Goal: Task Accomplishment & Management: Use online tool/utility

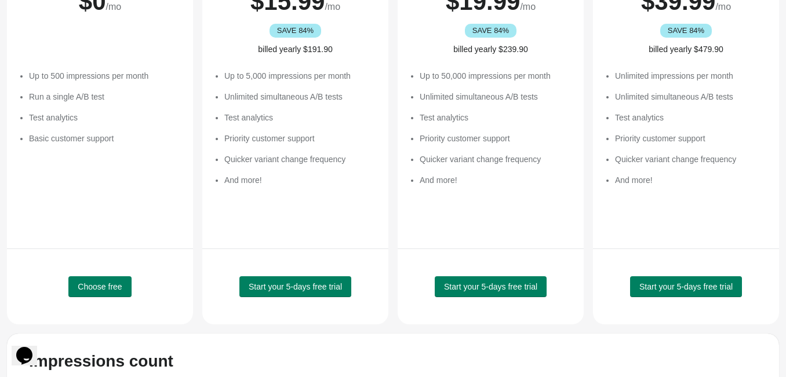
scroll to position [196, 0]
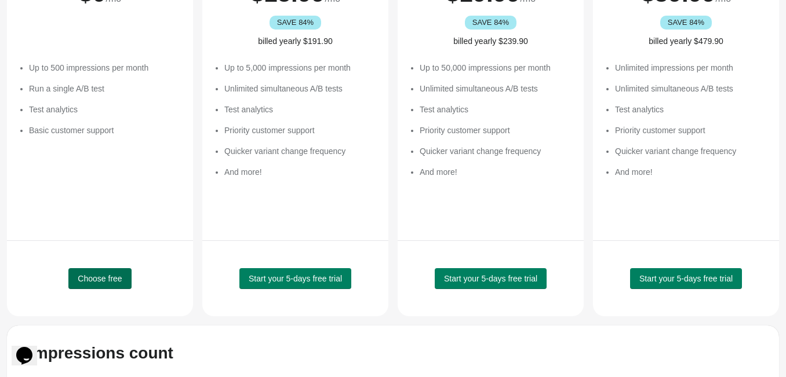
click at [106, 284] on button "Choose free" at bounding box center [99, 278] width 63 height 21
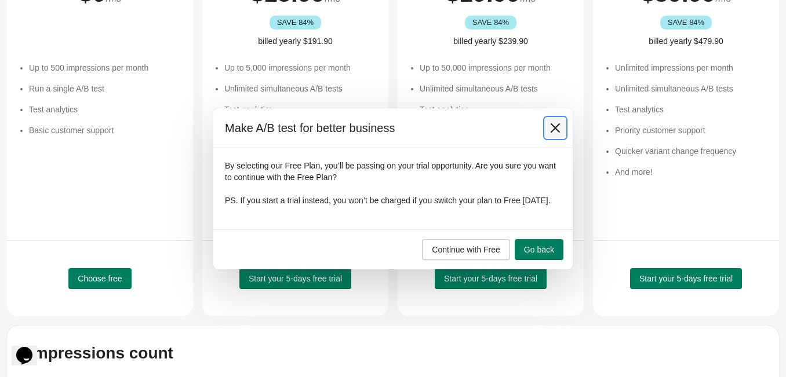
click at [551, 126] on icon at bounding box center [555, 127] width 9 height 9
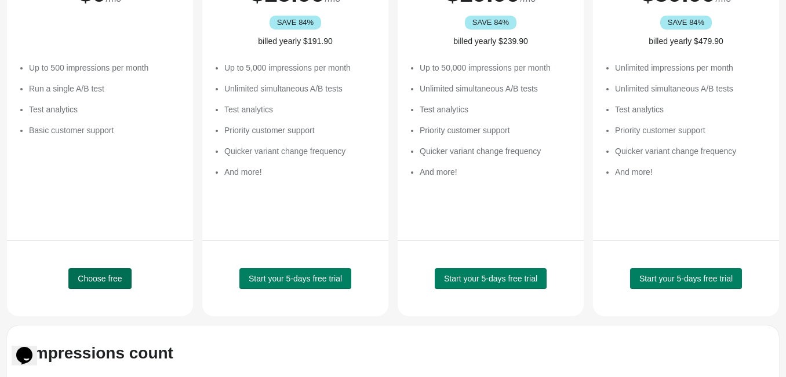
click at [120, 279] on span "Choose free" at bounding box center [100, 278] width 44 height 9
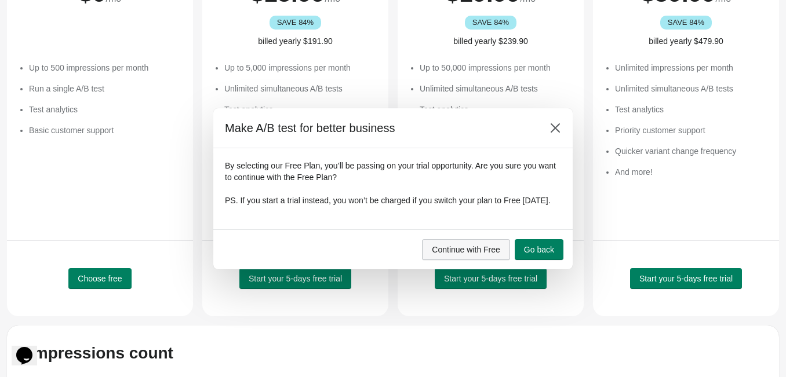
click at [476, 254] on span "Continue with Free" at bounding box center [466, 249] width 68 height 9
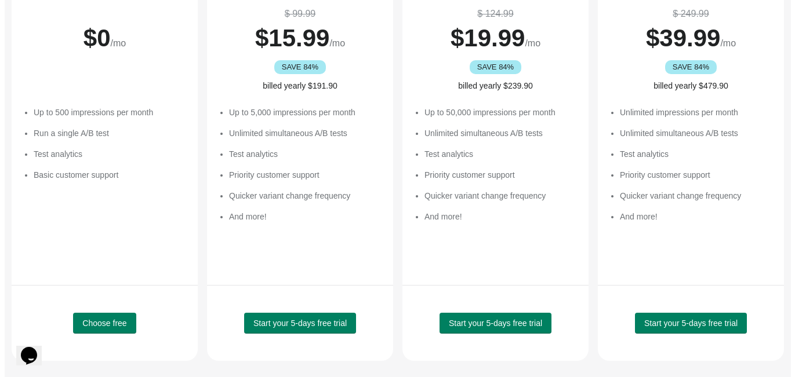
scroll to position [0, 0]
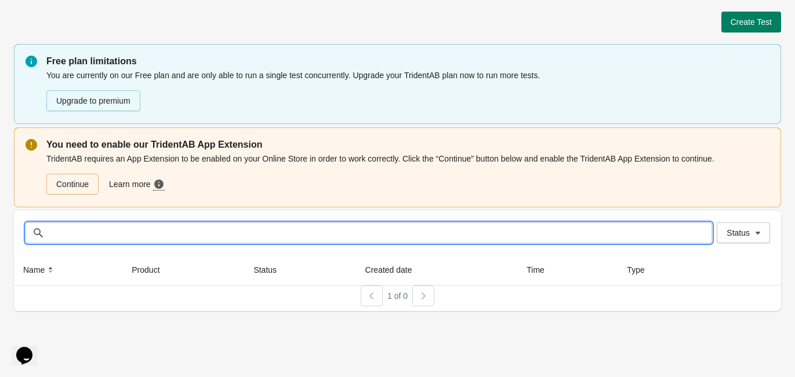
click at [192, 237] on input "text" at bounding box center [380, 233] width 663 height 21
type input "*"
click at [71, 190] on link "Continue" at bounding box center [72, 184] width 52 height 21
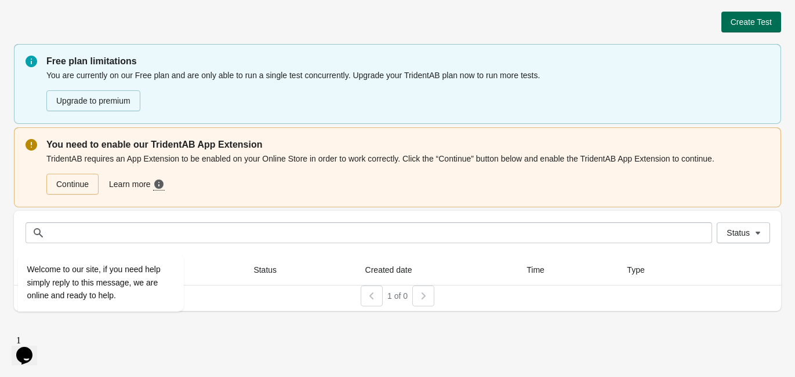
click at [763, 28] on button "Create Test" at bounding box center [751, 22] width 60 height 21
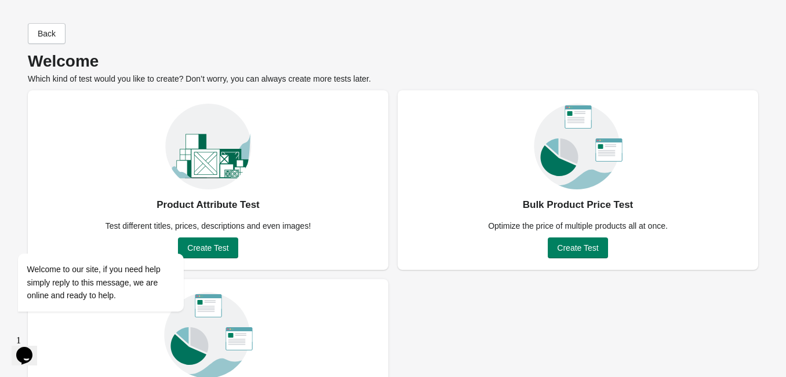
scroll to position [91, 0]
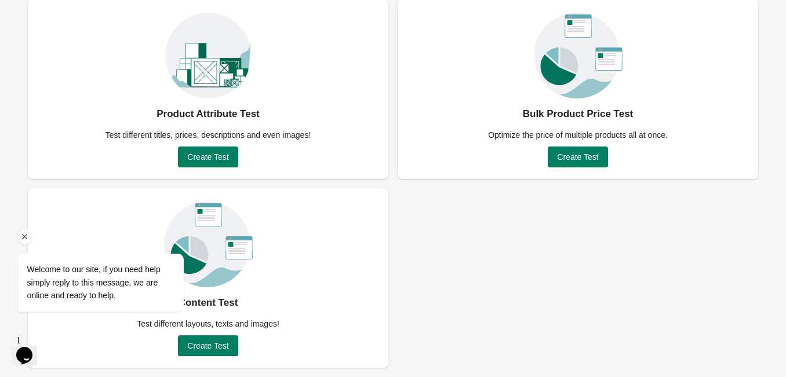
click at [23, 233] on icon "Chat attention grabber" at bounding box center [25, 237] width 10 height 10
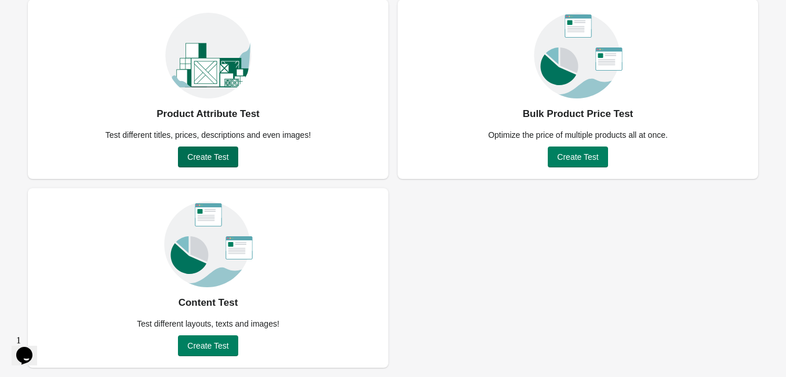
click at [191, 161] on span "Create Test" at bounding box center [207, 156] width 41 height 9
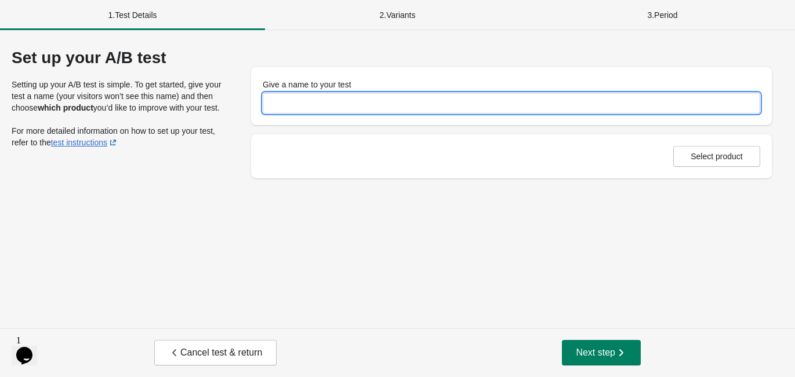
click at [318, 97] on input "Give a name to your test" at bounding box center [511, 103] width 497 height 21
type input "*********"
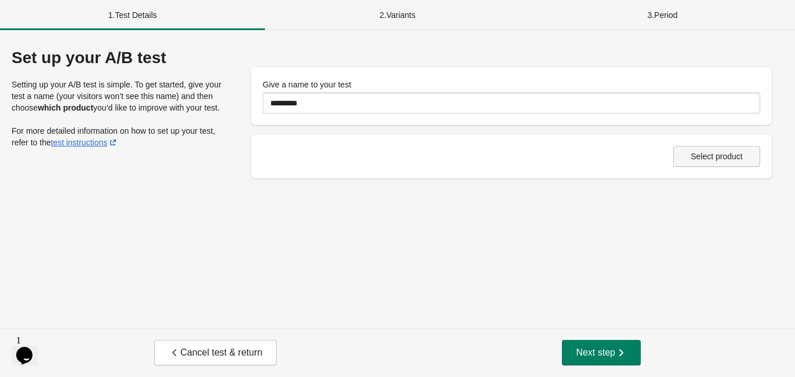
click at [685, 165] on button "Select product" at bounding box center [716, 156] width 87 height 21
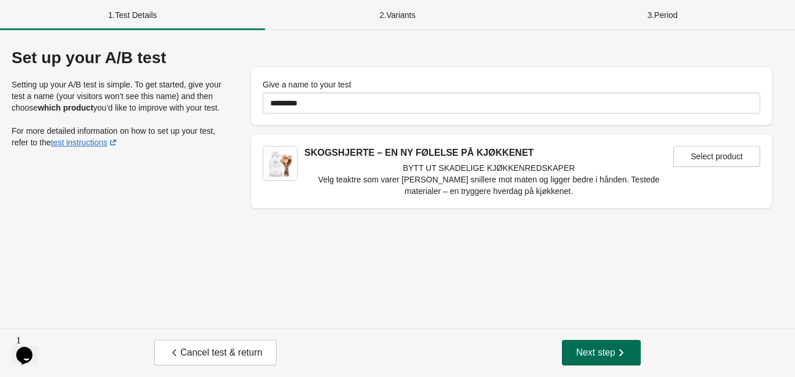
click at [607, 347] on span "Next step" at bounding box center [600, 353] width 51 height 12
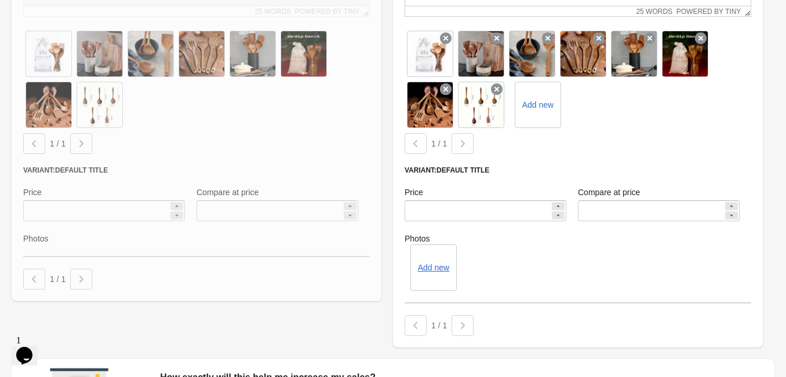
scroll to position [385, 0]
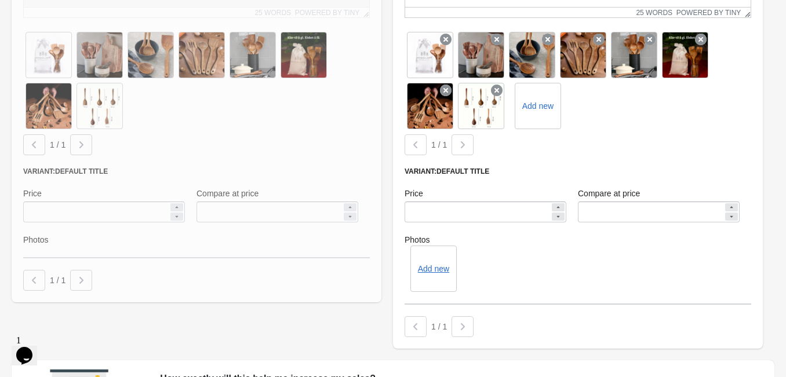
click at [99, 216] on div at bounding box center [197, 58] width 370 height 487
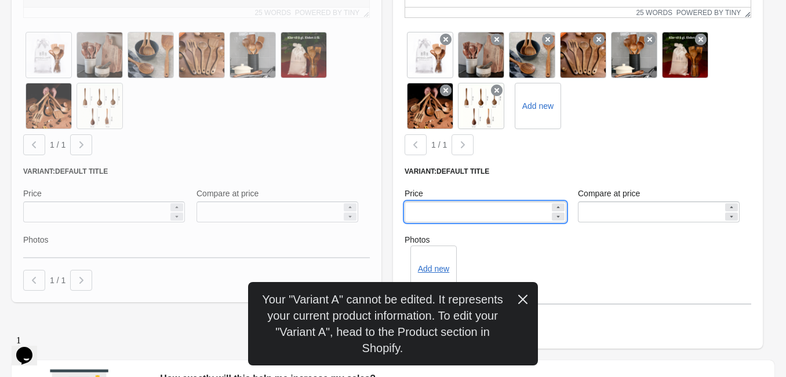
click at [444, 216] on input "******" at bounding box center [477, 212] width 145 height 21
click at [422, 215] on input "******" at bounding box center [477, 212] width 145 height 21
type input "******"
click at [592, 212] on input "******" at bounding box center [650, 212] width 145 height 21
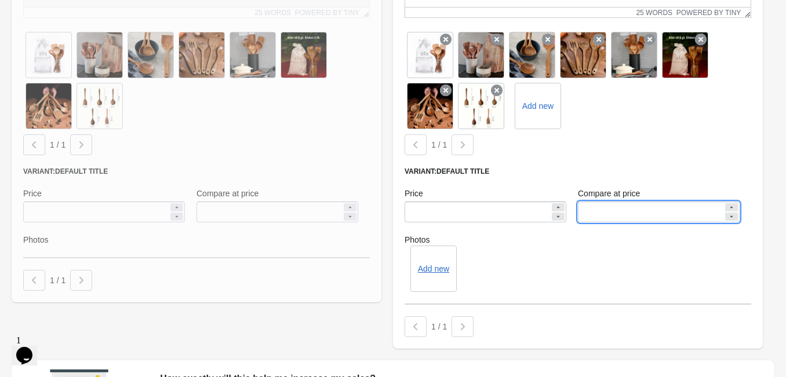
type input "******"
click at [600, 256] on div "Add new" at bounding box center [578, 269] width 347 height 46
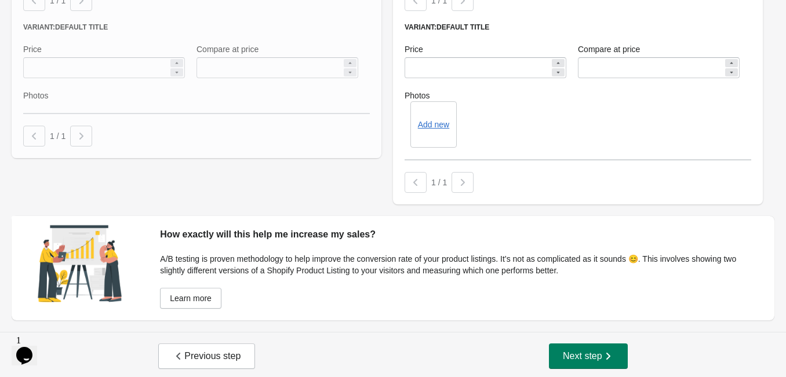
scroll to position [533, 0]
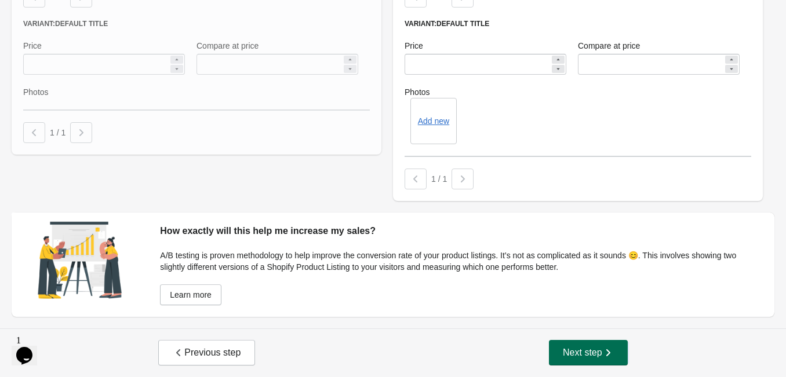
click at [593, 343] on button "Next step" at bounding box center [588, 352] width 79 height 25
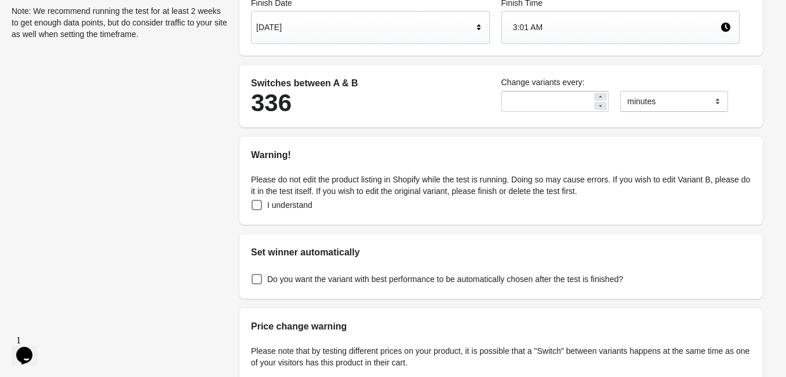
scroll to position [177, 0]
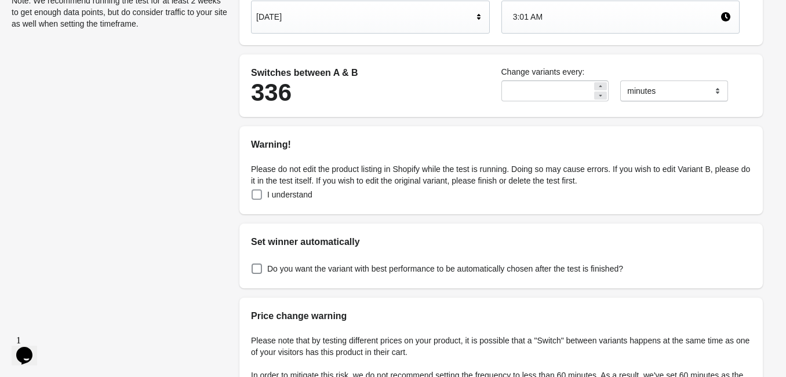
click at [257, 197] on span at bounding box center [257, 195] width 10 height 10
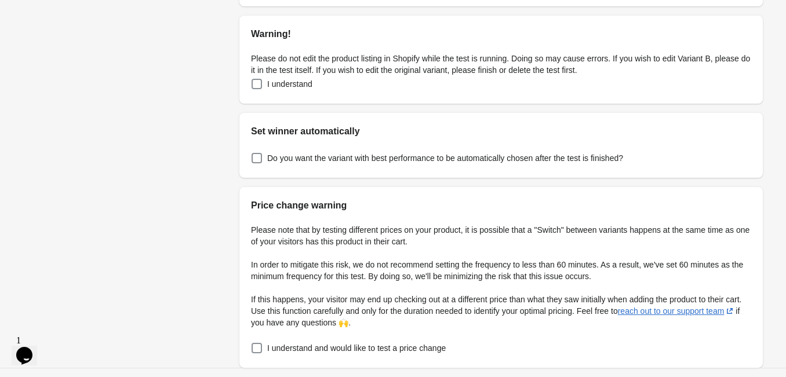
scroll to position [288, 0]
click at [256, 160] on span at bounding box center [257, 157] width 10 height 10
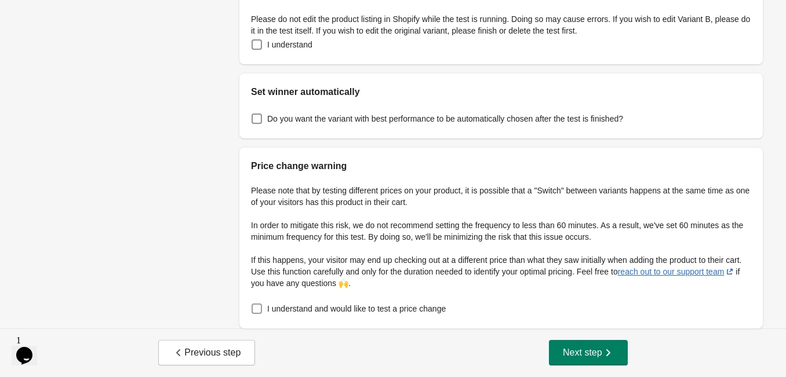
click at [256, 312] on span at bounding box center [257, 309] width 10 height 10
click at [592, 354] on span "Next step" at bounding box center [588, 353] width 51 height 12
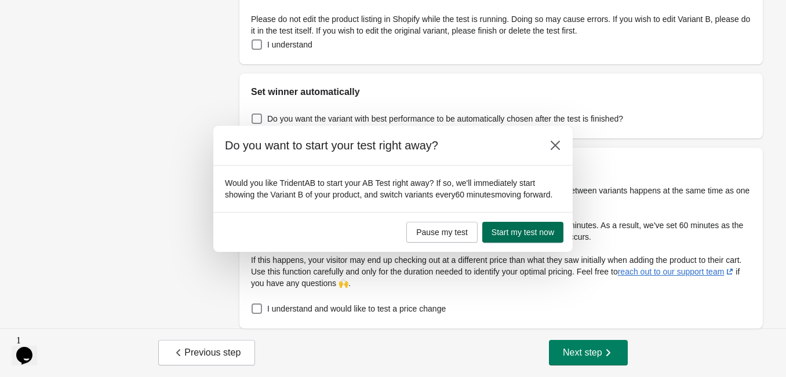
click at [548, 243] on button "Start my test now" at bounding box center [522, 232] width 81 height 21
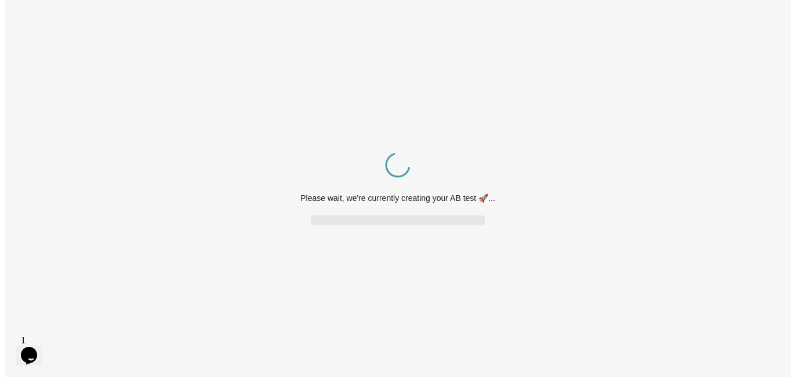
scroll to position [0, 0]
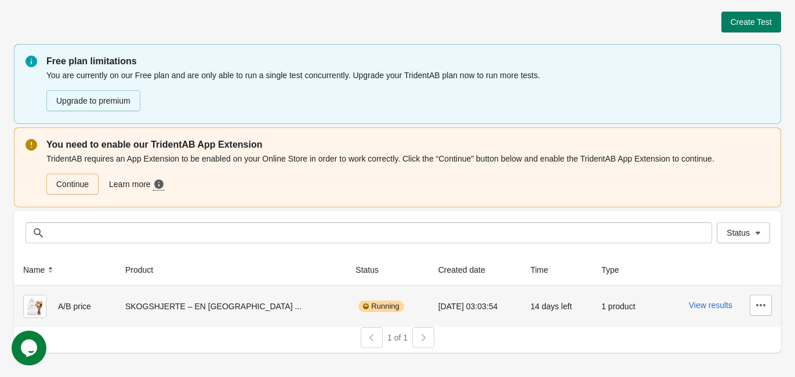
click at [358, 311] on div "Running" at bounding box center [380, 307] width 45 height 12
click at [697, 304] on button "View results" at bounding box center [709, 305] width 43 height 9
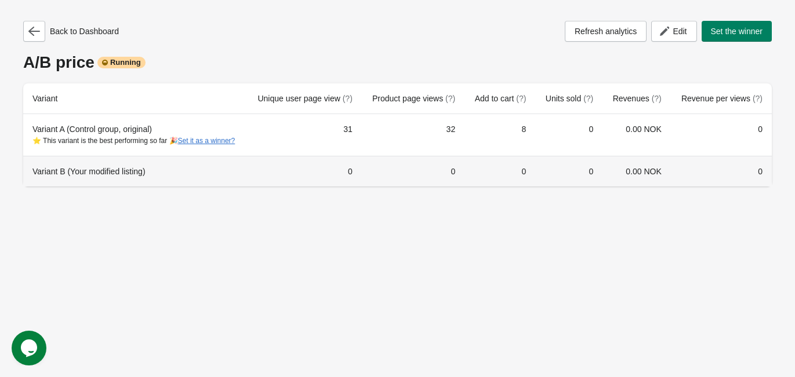
click at [264, 187] on td "0" at bounding box center [304, 171] width 115 height 31
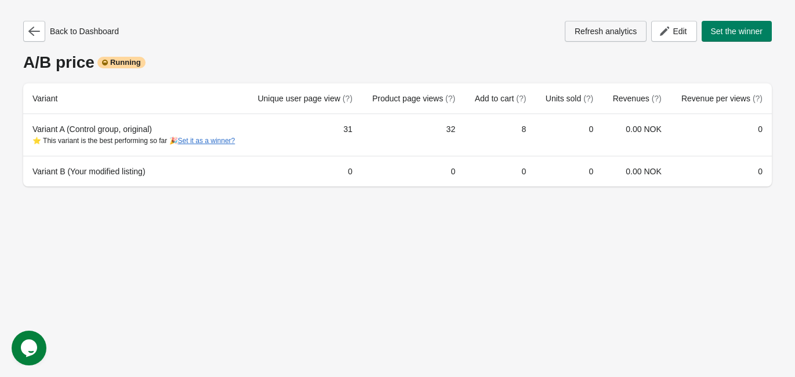
click at [592, 32] on span "Refresh analytics" at bounding box center [605, 31] width 62 height 9
click at [676, 35] on span "Edit" at bounding box center [679, 31] width 14 height 9
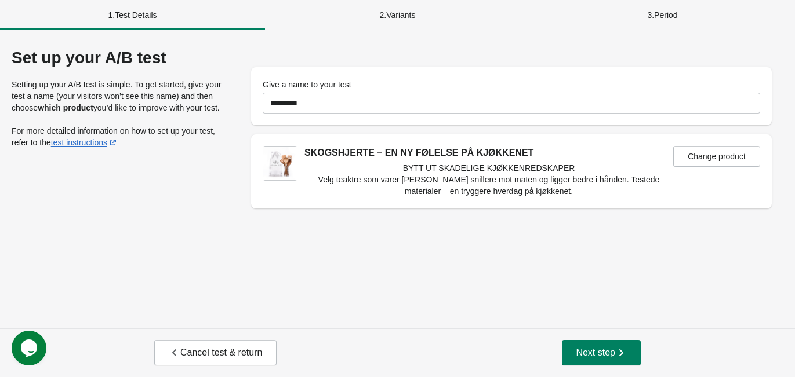
click at [396, 19] on div "2 . Variants" at bounding box center [397, 15] width 265 height 30
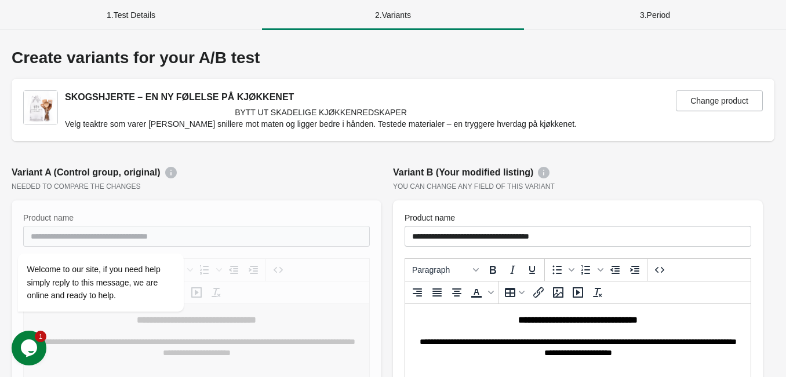
click at [637, 9] on div "3 . Period" at bounding box center [655, 15] width 262 height 30
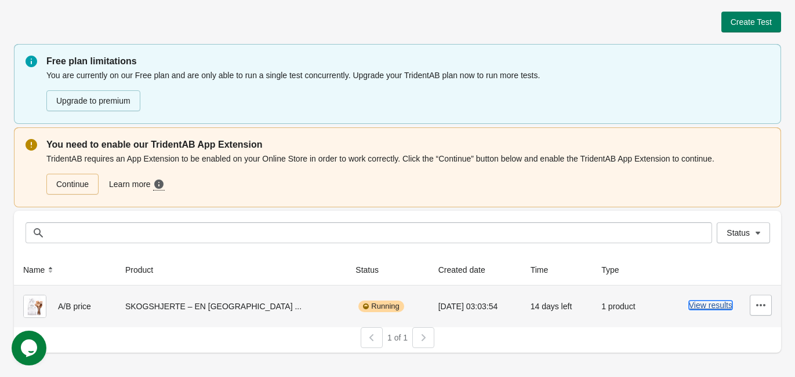
click at [706, 307] on button "View results" at bounding box center [709, 305] width 43 height 9
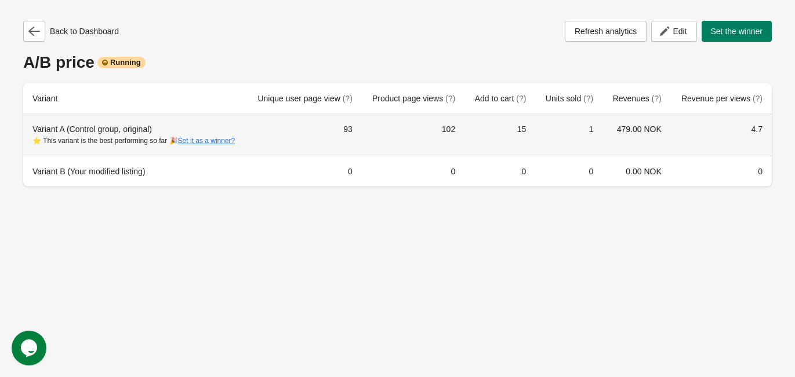
click at [591, 132] on td "1" at bounding box center [568, 135] width 67 height 42
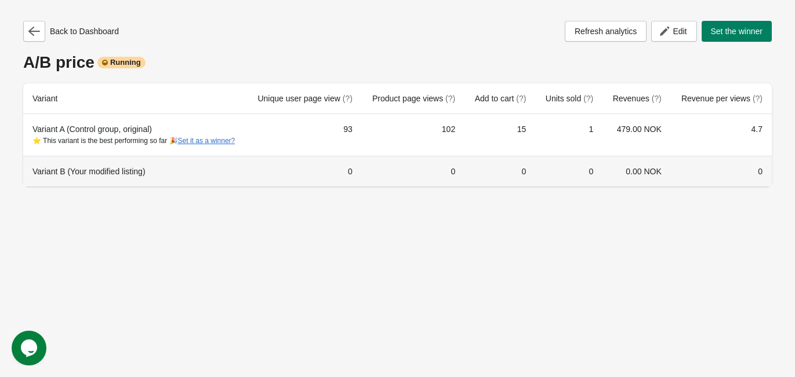
click at [122, 177] on div "Variant B (Your modified listing)" at bounding box center [134, 172] width 205 height 12
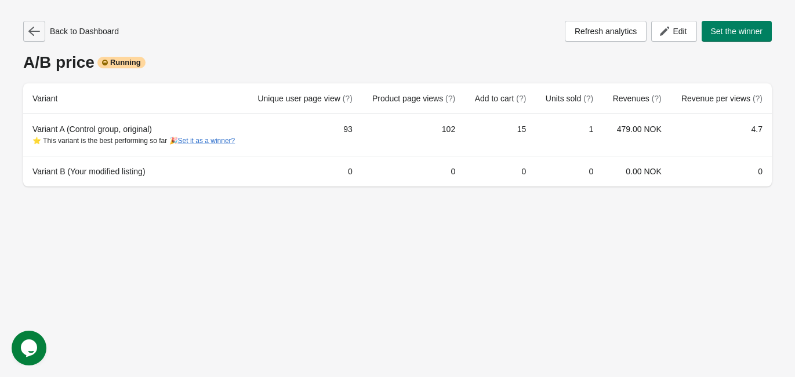
click at [35, 35] on icon "button" at bounding box center [34, 31] width 12 height 12
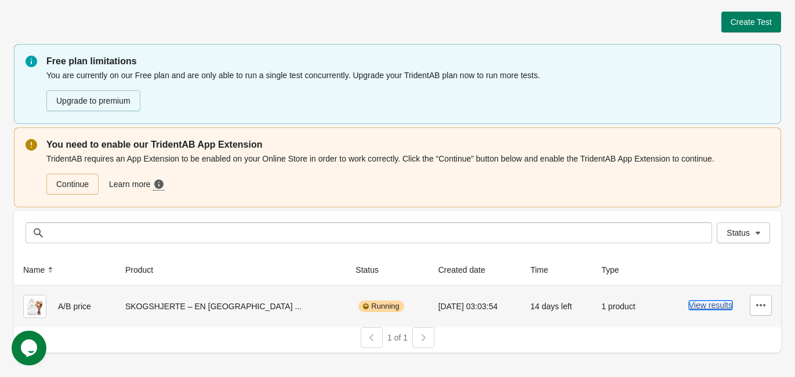
click at [724, 302] on button "View results" at bounding box center [709, 305] width 43 height 9
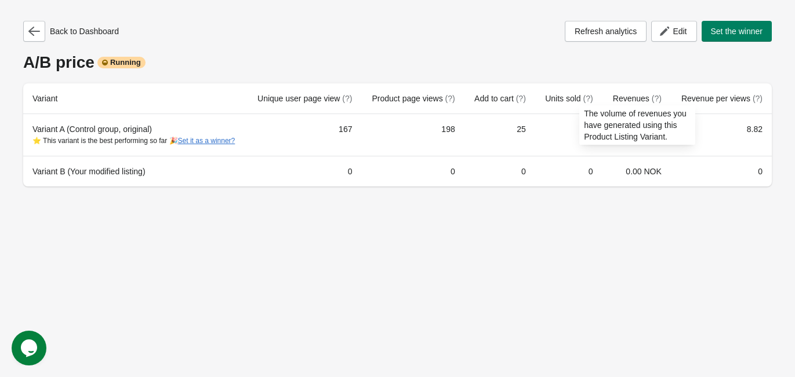
click at [627, 145] on div "The volume of revenues you have generated using this Product Listing Variant." at bounding box center [637, 128] width 134 height 51
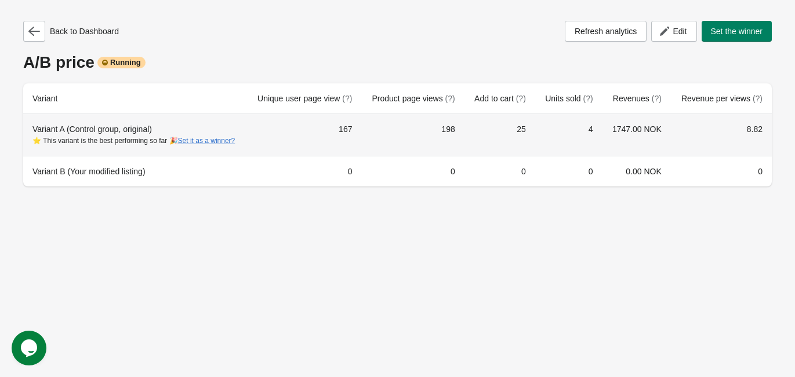
click at [489, 132] on td "25" at bounding box center [499, 135] width 71 height 42
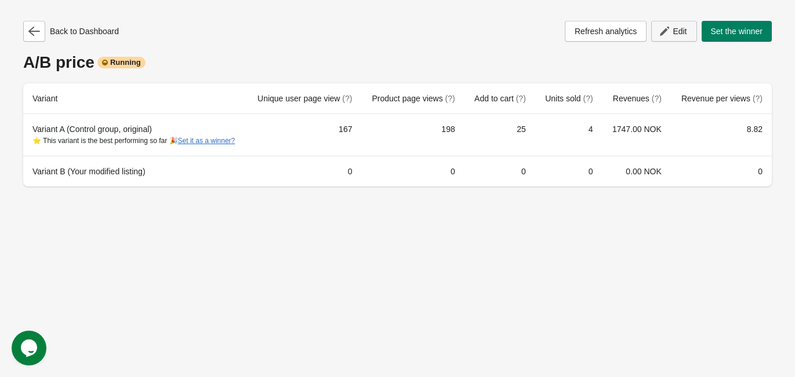
click at [659, 32] on icon "button" at bounding box center [663, 31] width 9 height 9
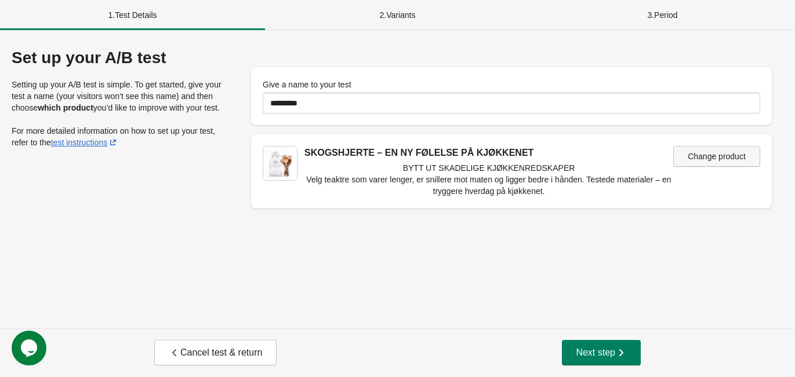
click at [695, 157] on span "Change product" at bounding box center [716, 156] width 58 height 9
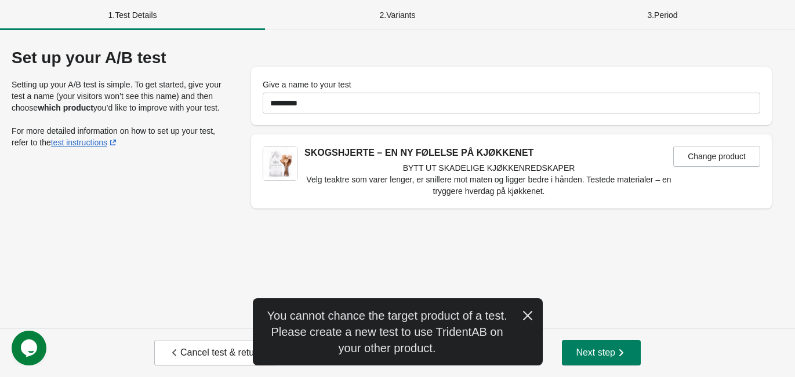
click at [527, 307] on button "button" at bounding box center [527, 314] width 30 height 23
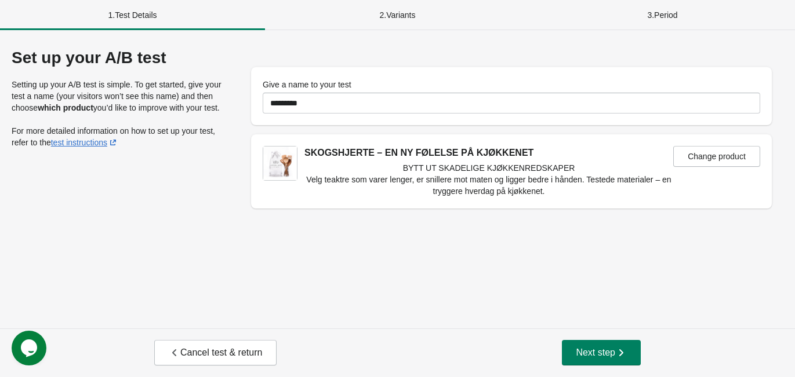
click at [497, 166] on h3 "BYTT UT SKADELIGE KJØKKENREDSKAPER" at bounding box center [488, 168] width 369 height 12
click at [609, 355] on span "Next step" at bounding box center [600, 353] width 51 height 12
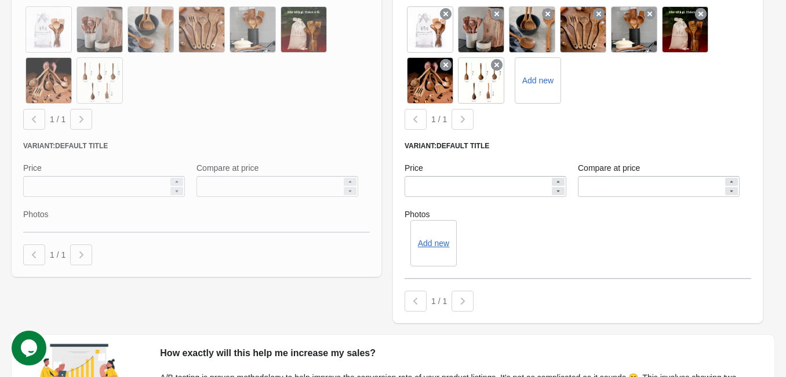
scroll to position [533, 0]
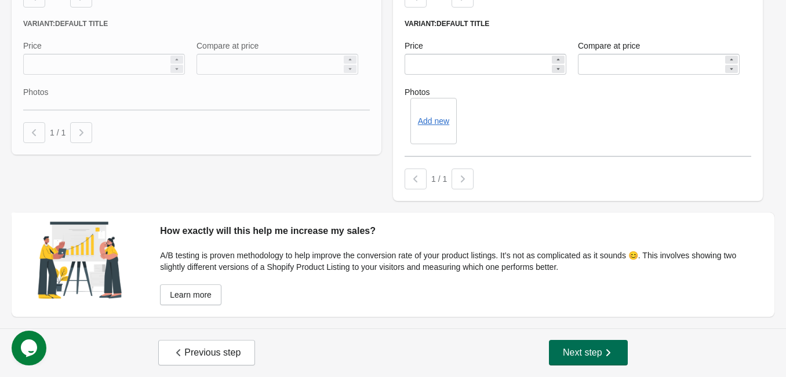
click at [572, 361] on button "Next step" at bounding box center [588, 352] width 79 height 25
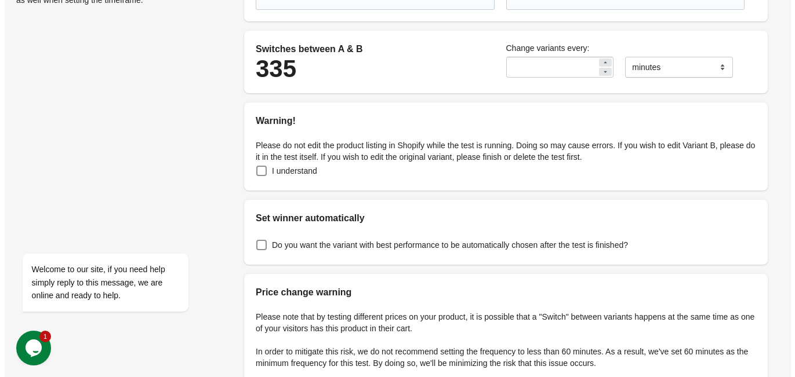
scroll to position [0, 0]
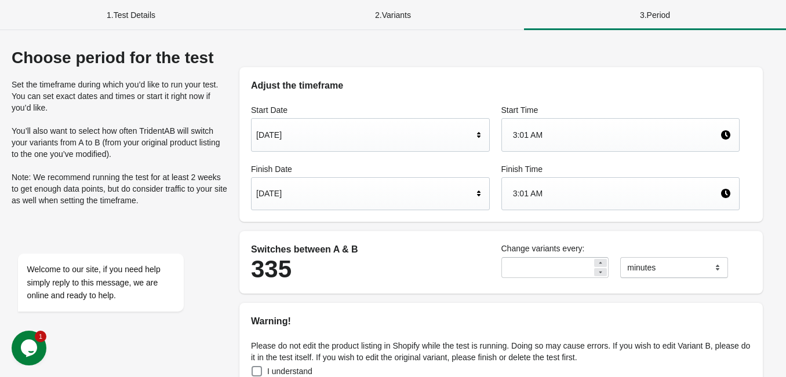
click at [141, 2] on div "1 . Test Details" at bounding box center [131, 15] width 262 height 30
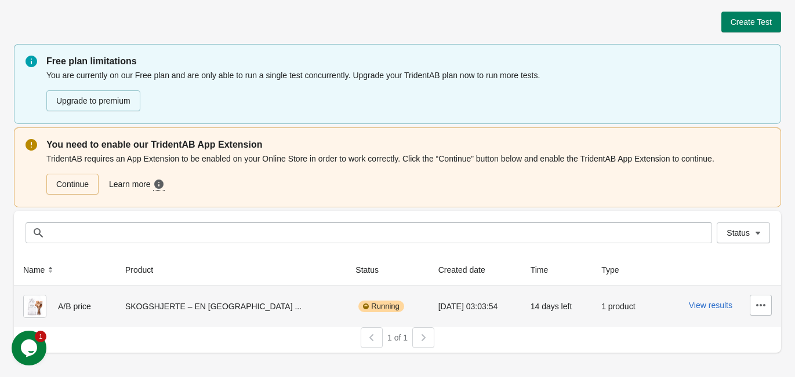
click at [180, 312] on div "SKOGSHJERTE – EN [GEOGRAPHIC_DATA] ..." at bounding box center [231, 306] width 212 height 23
click at [703, 309] on button "View results" at bounding box center [709, 305] width 43 height 9
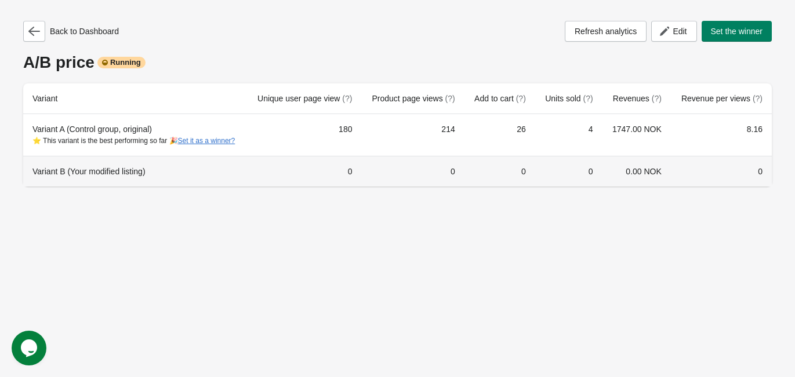
click at [269, 179] on td "0" at bounding box center [304, 171] width 115 height 31
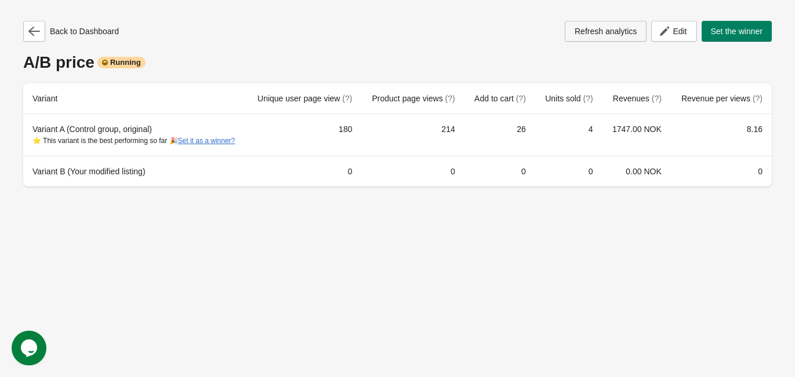
click at [574, 30] on span "Refresh analytics" at bounding box center [605, 31] width 62 height 9
click at [34, 28] on icon "button" at bounding box center [34, 31] width 12 height 12
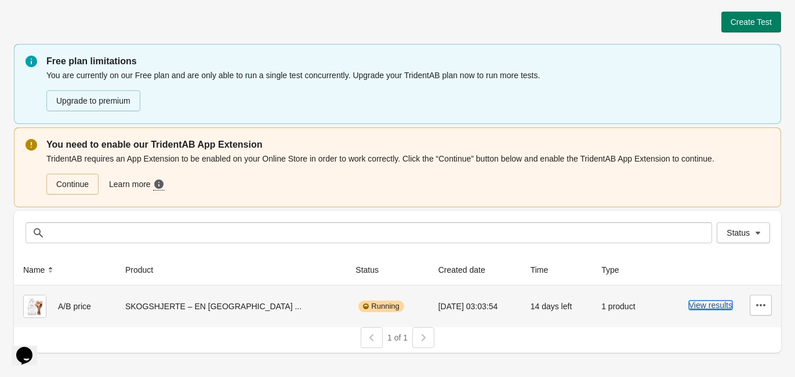
click at [700, 303] on button "View results" at bounding box center [709, 305] width 43 height 9
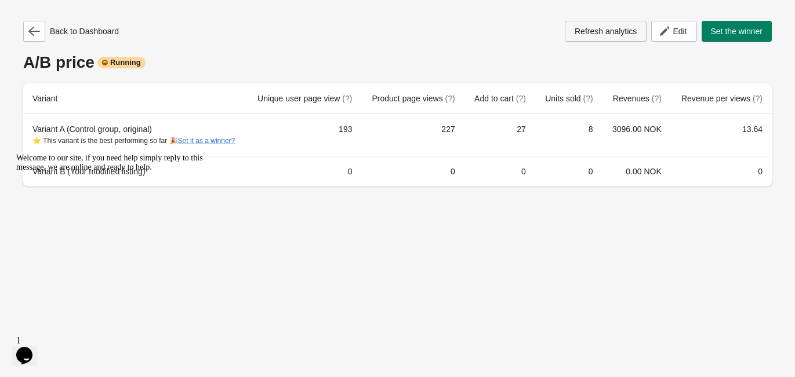
click at [602, 32] on span "Refresh analytics" at bounding box center [605, 31] width 62 height 9
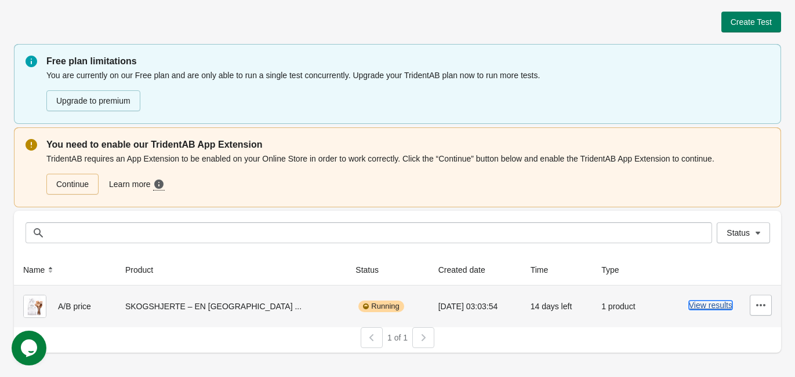
click at [699, 305] on button "View results" at bounding box center [709, 305] width 43 height 9
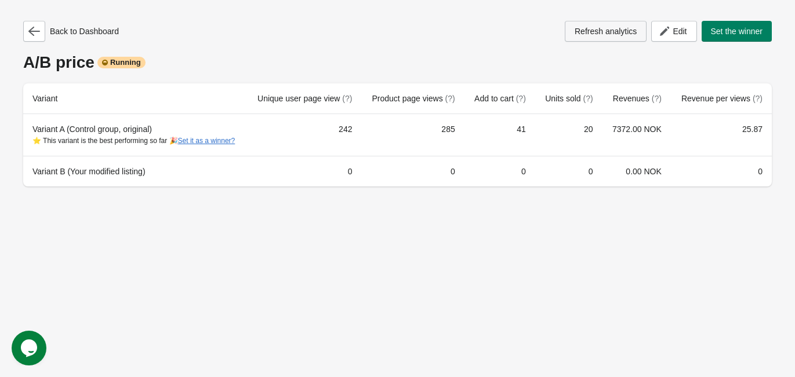
click at [593, 34] on span "Refresh analytics" at bounding box center [605, 31] width 62 height 9
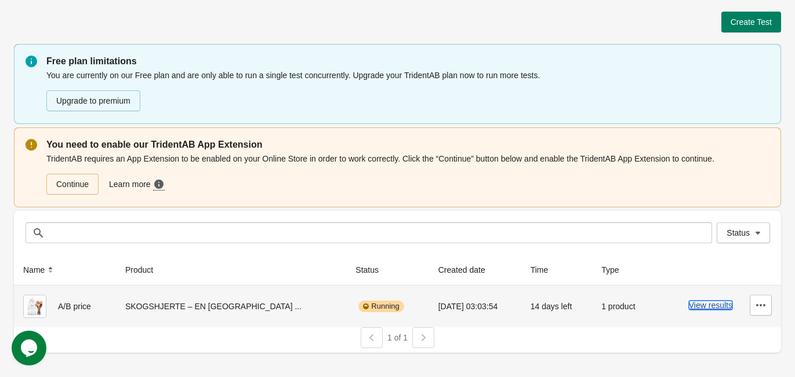
click at [699, 307] on button "View results" at bounding box center [709, 305] width 43 height 9
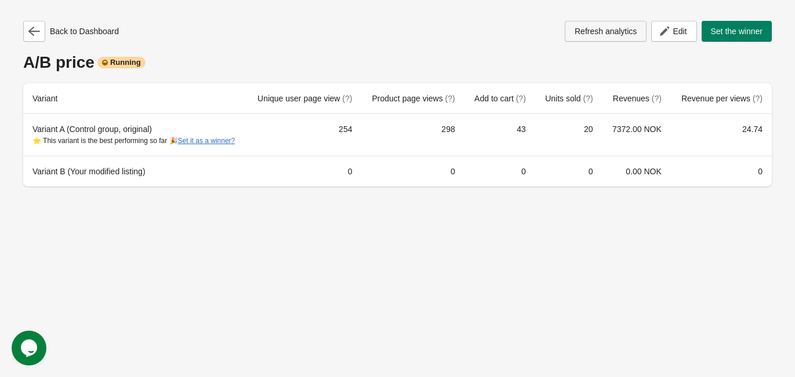
click at [603, 37] on button "Refresh analytics" at bounding box center [605, 31] width 82 height 21
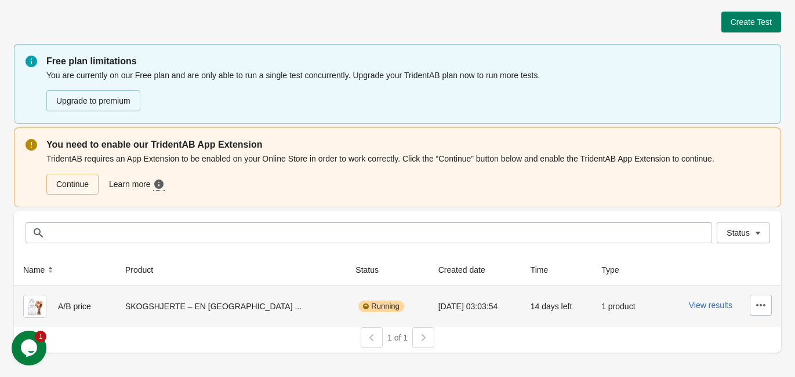
click at [201, 310] on div "SKOGSHJERTE – EN [GEOGRAPHIC_DATA] ..." at bounding box center [231, 306] width 212 height 23
click at [728, 309] on button "View results" at bounding box center [709, 305] width 43 height 9
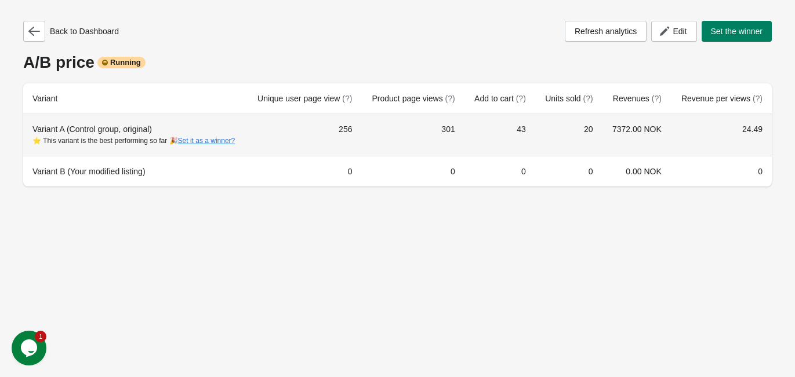
click at [546, 150] on td "20" at bounding box center [568, 135] width 67 height 42
click at [138, 128] on div "Variant A (Control group, original) ⭐ This variant is the best performing so fa…" at bounding box center [134, 134] width 205 height 23
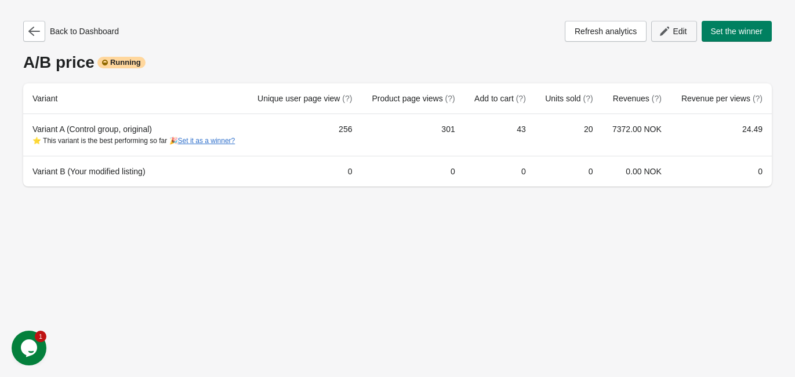
click at [657, 39] on button "Edit" at bounding box center [673, 31] width 45 height 21
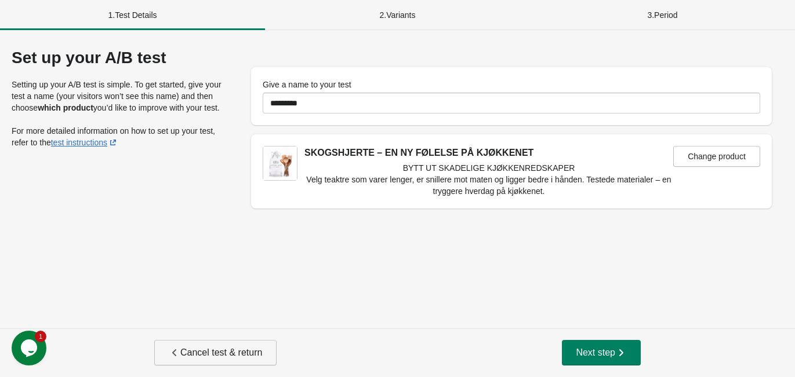
click at [252, 348] on span "Cancel test & return" at bounding box center [215, 353] width 93 height 12
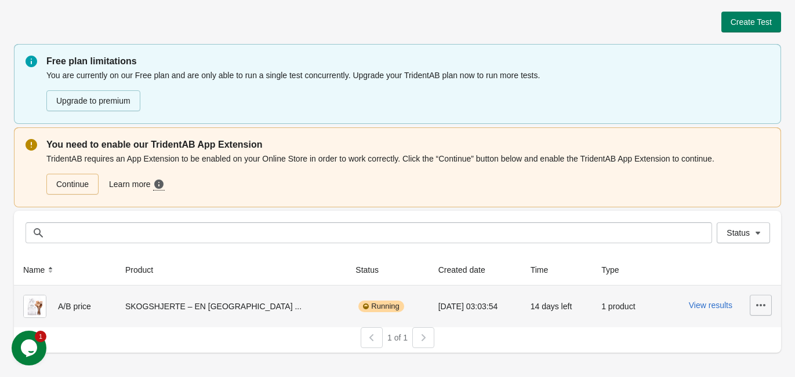
click at [763, 309] on icon "button" at bounding box center [761, 306] width 12 height 12
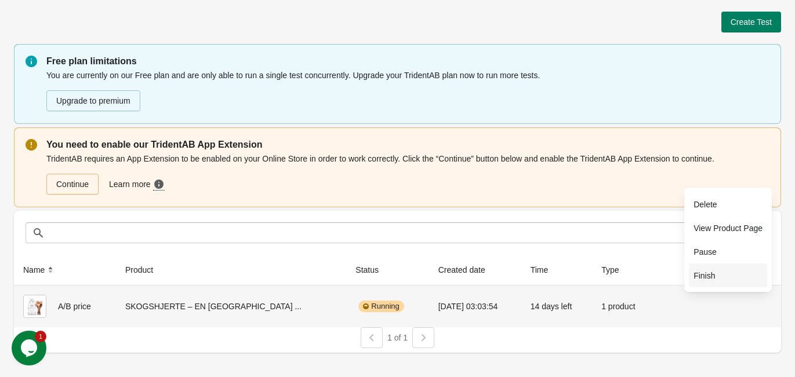
click at [745, 282] on button "Finish" at bounding box center [727, 276] width 78 height 24
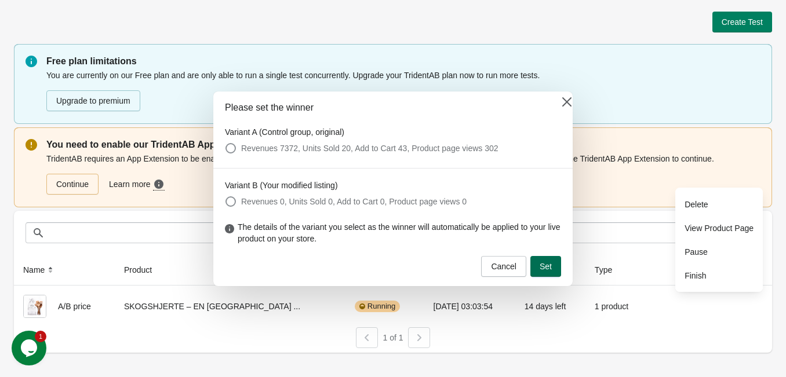
click at [546, 260] on button "Set" at bounding box center [545, 266] width 31 height 21
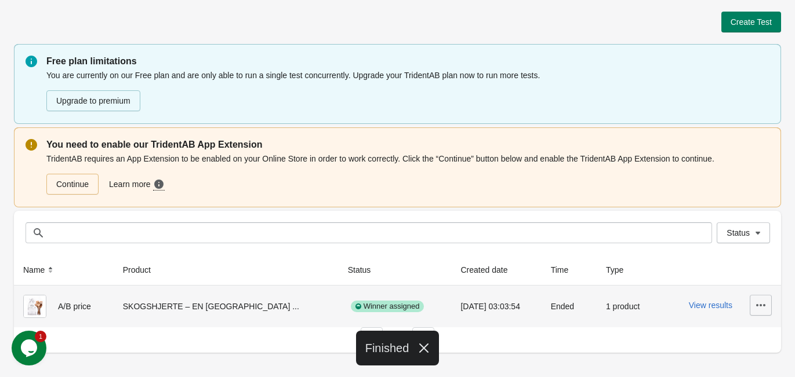
click at [756, 307] on icon "button" at bounding box center [761, 306] width 12 height 12
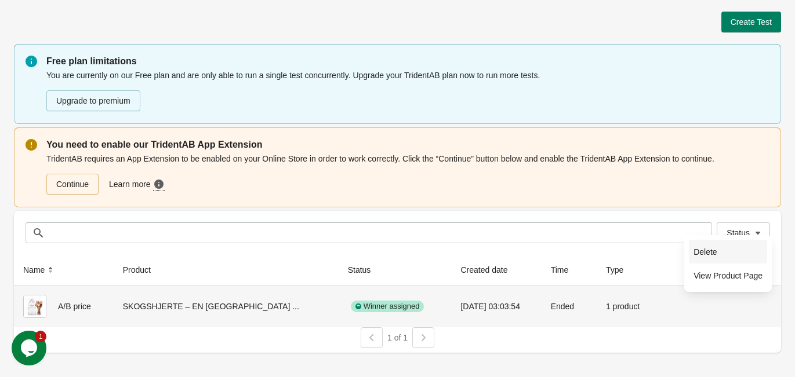
click at [710, 249] on span "Delete" at bounding box center [727, 252] width 69 height 12
click at [704, 254] on span "Delete" at bounding box center [727, 252] width 69 height 12
